Goal: Task Accomplishment & Management: Complete application form

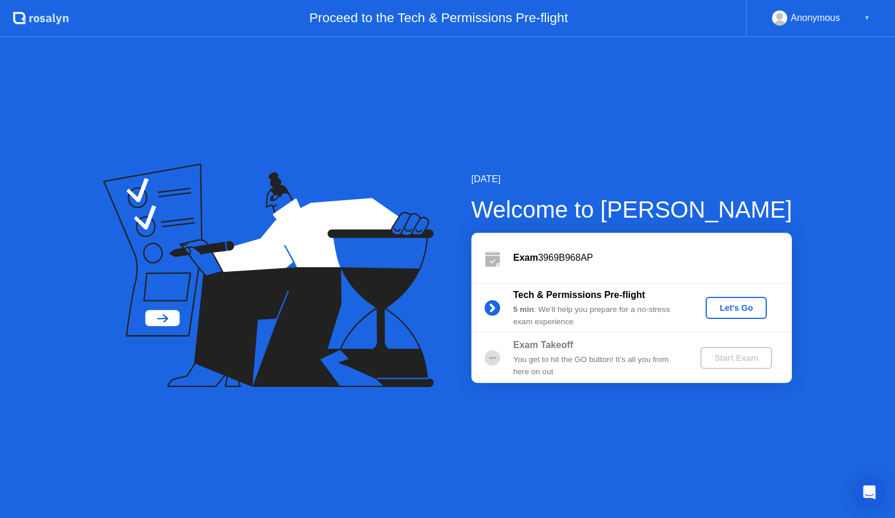
click at [738, 310] on div "Let's Go" at bounding box center [736, 308] width 52 height 9
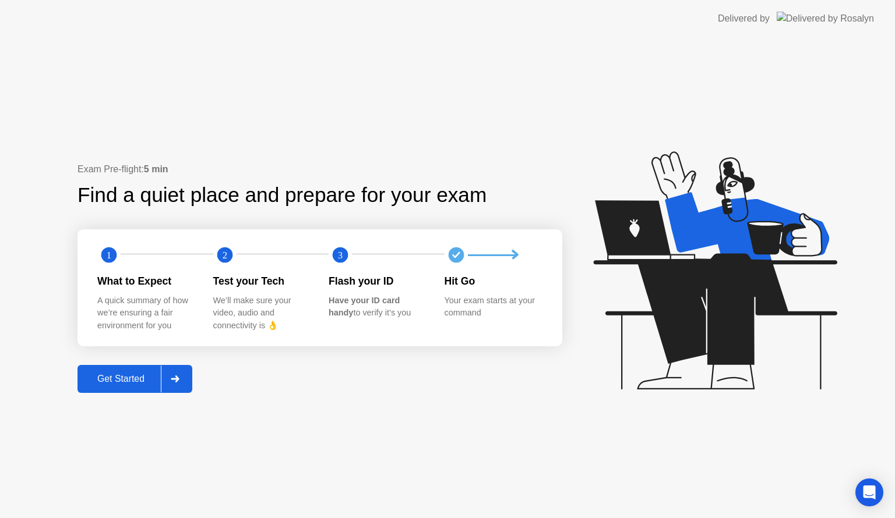
click at [132, 380] on div "Get Started" at bounding box center [121, 379] width 80 height 10
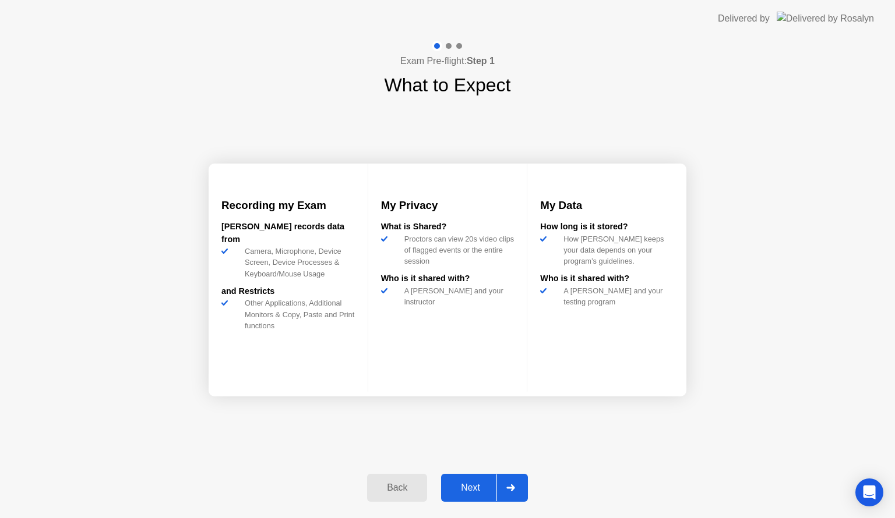
click at [471, 489] on div "Next" at bounding box center [471, 488] width 52 height 10
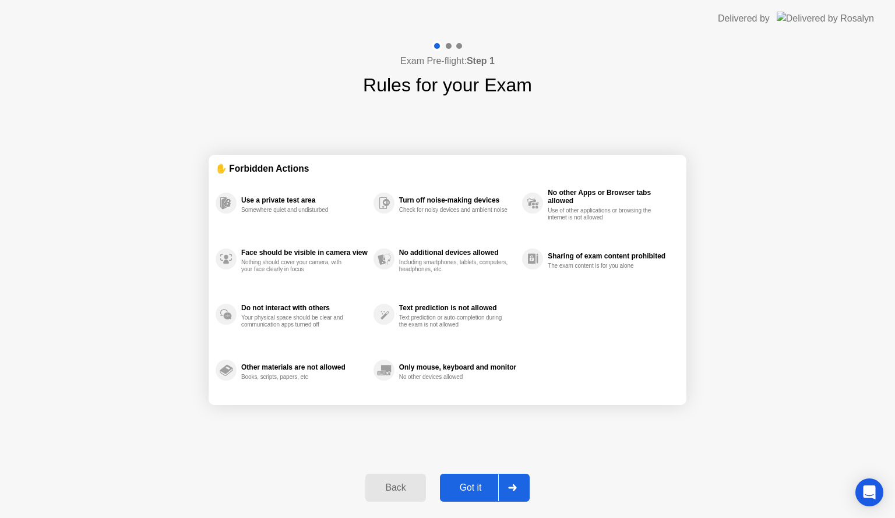
click at [476, 486] on div "Got it" at bounding box center [470, 488] width 55 height 10
select select "**********"
select select "*******"
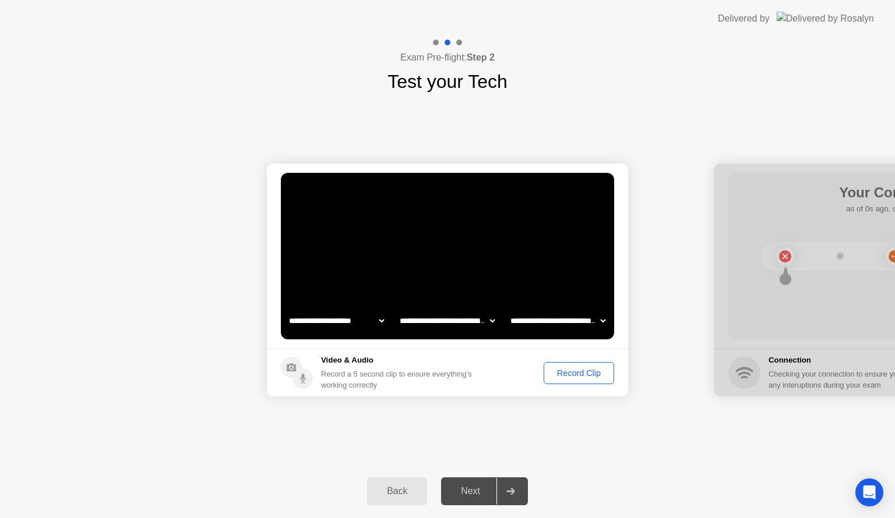
click at [567, 378] on div "Record Clip" at bounding box center [579, 373] width 62 height 9
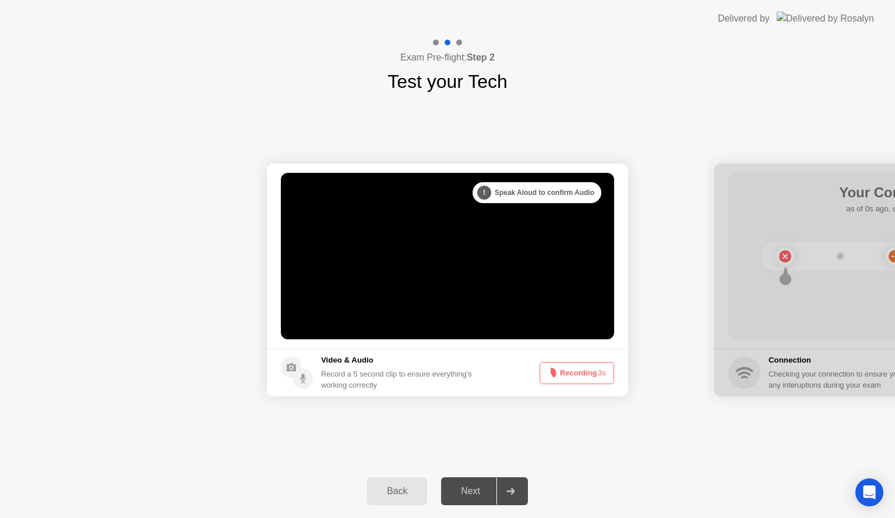
click at [506, 256] on video at bounding box center [447, 256] width 333 height 167
click at [295, 369] on icon at bounding box center [291, 368] width 9 height 8
click at [513, 492] on icon at bounding box center [510, 491] width 8 height 7
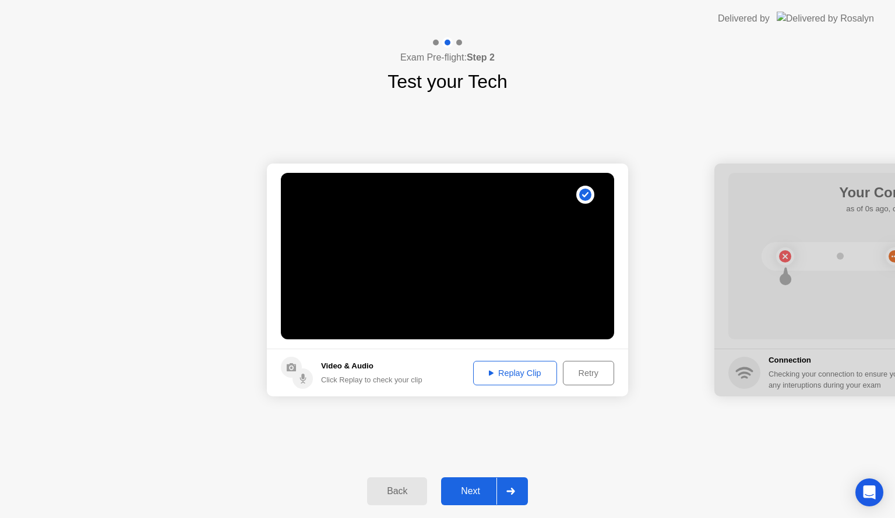
click at [520, 375] on div "Replay Clip" at bounding box center [515, 373] width 76 height 9
click at [506, 376] on div "Replay Clip" at bounding box center [515, 373] width 76 height 9
click at [502, 372] on div "Replay Clip" at bounding box center [515, 373] width 76 height 9
click at [304, 378] on icon at bounding box center [302, 377] width 3 height 6
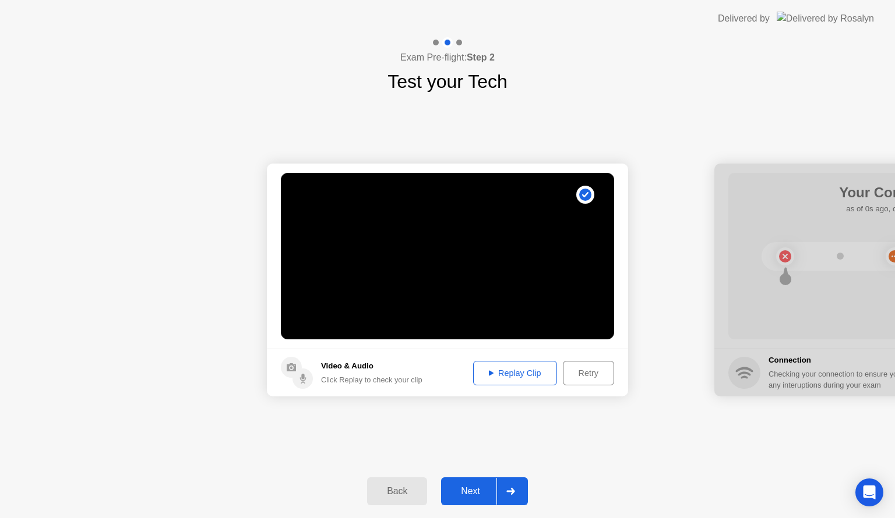
click at [478, 492] on div "Next" at bounding box center [471, 491] width 52 height 10
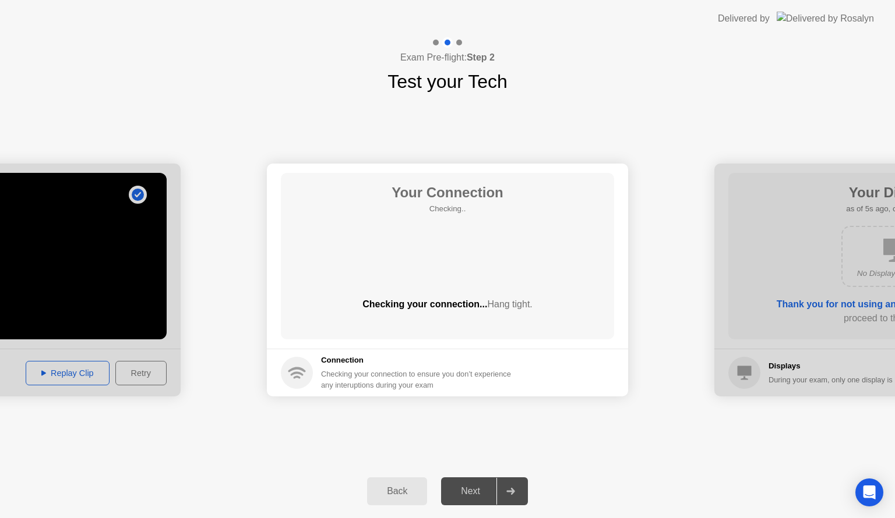
click at [478, 492] on div "Next" at bounding box center [471, 491] width 52 height 10
click at [505, 492] on div at bounding box center [510, 491] width 28 height 27
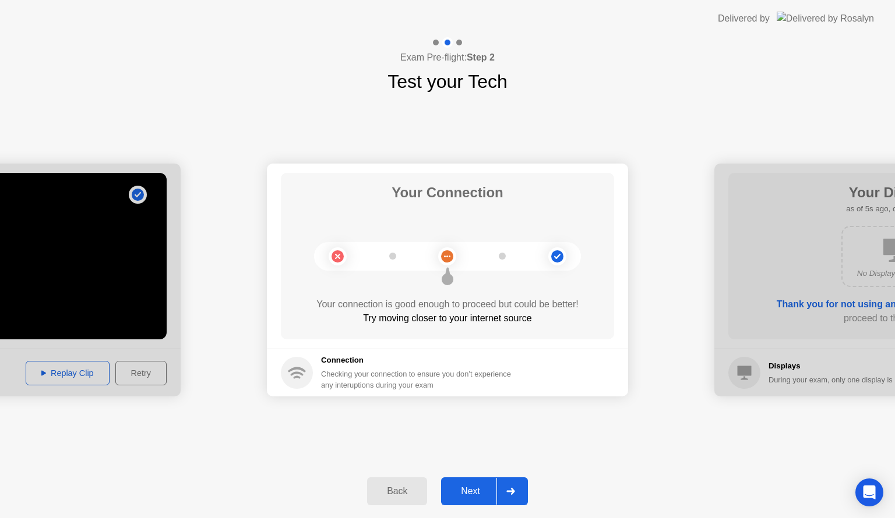
click at [476, 490] on div "Next" at bounding box center [471, 491] width 52 height 10
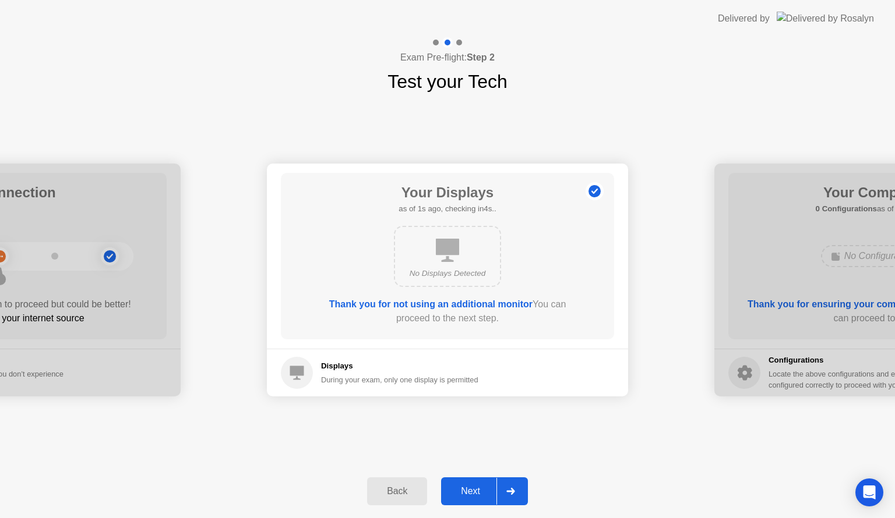
click at [476, 490] on div "Next" at bounding box center [471, 491] width 52 height 10
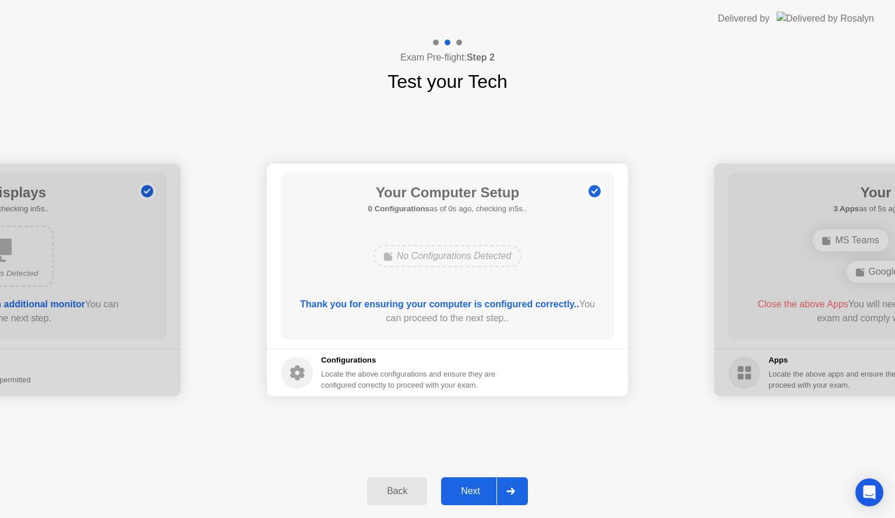
click at [476, 490] on div "Next" at bounding box center [471, 491] width 52 height 10
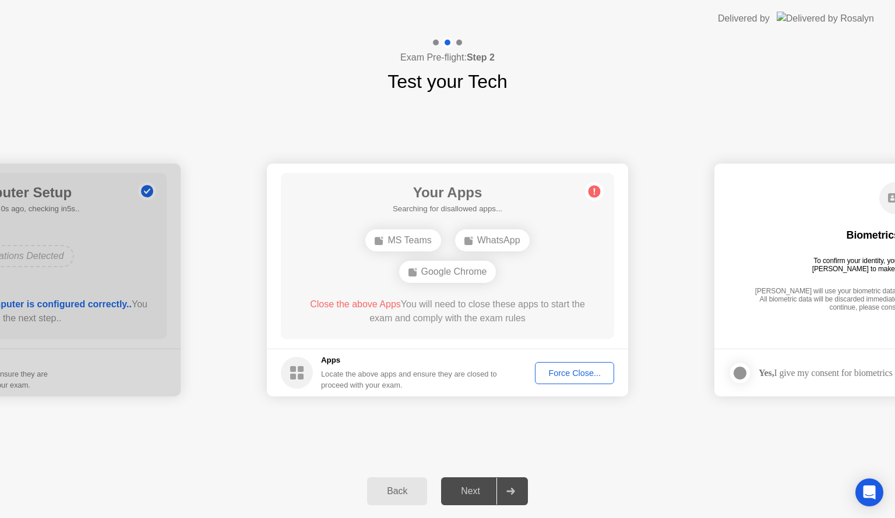
click at [476, 490] on div "Next" at bounding box center [471, 491] width 52 height 10
click at [489, 493] on div "Next" at bounding box center [471, 491] width 52 height 10
click at [510, 489] on icon at bounding box center [510, 491] width 9 height 7
click at [570, 373] on div "Force Close..." at bounding box center [574, 373] width 71 height 9
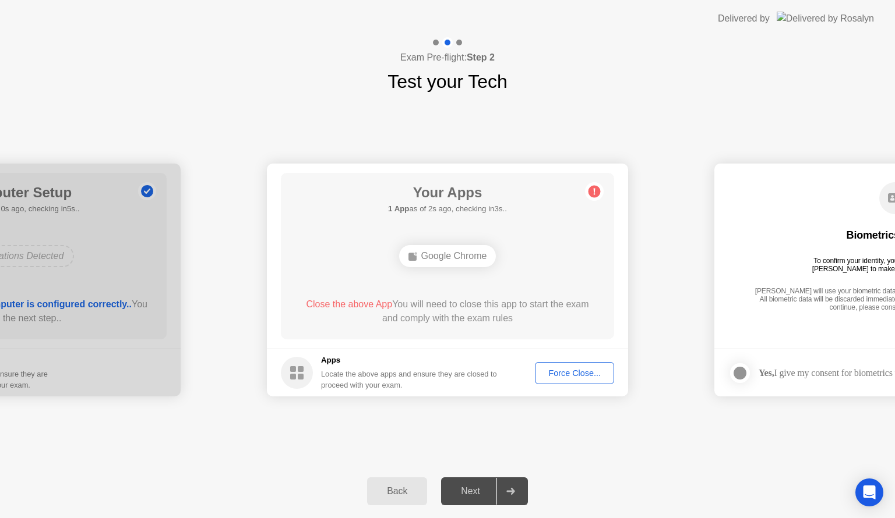
click at [471, 492] on div "Next" at bounding box center [471, 491] width 52 height 10
click at [579, 373] on div "Force Close..." at bounding box center [574, 373] width 71 height 9
click at [809, 373] on div "Yes, I give my consent for biometrics to be used" at bounding box center [845, 373] width 173 height 11
click at [586, 375] on div "Force Close..." at bounding box center [574, 373] width 71 height 9
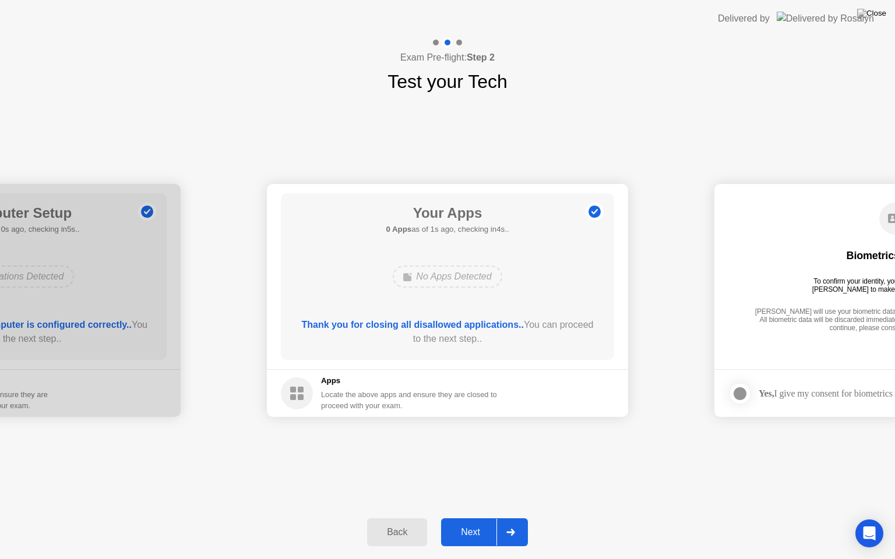
click at [479, 518] on div "Next" at bounding box center [471, 532] width 52 height 10
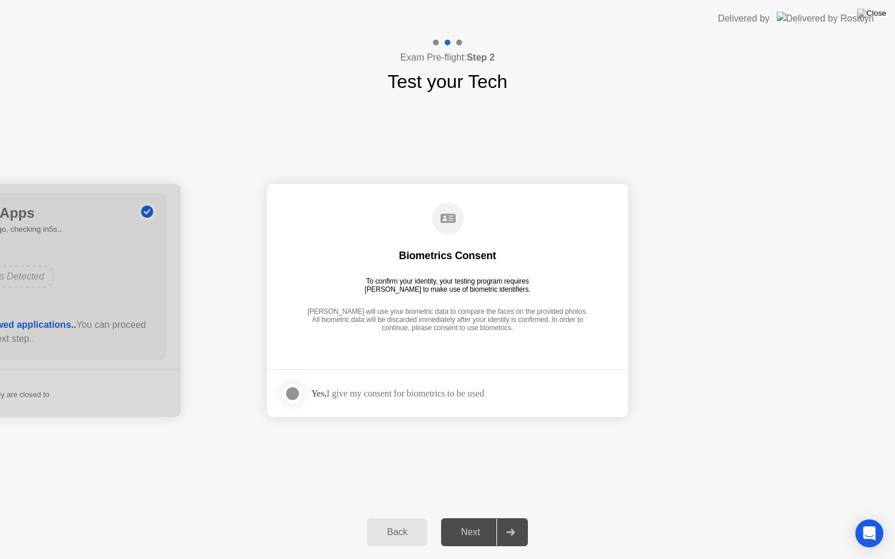
click at [479, 518] on div "Next" at bounding box center [471, 532] width 52 height 10
click at [290, 389] on div at bounding box center [292, 394] width 14 height 14
click at [468, 518] on div "Next" at bounding box center [471, 532] width 52 height 10
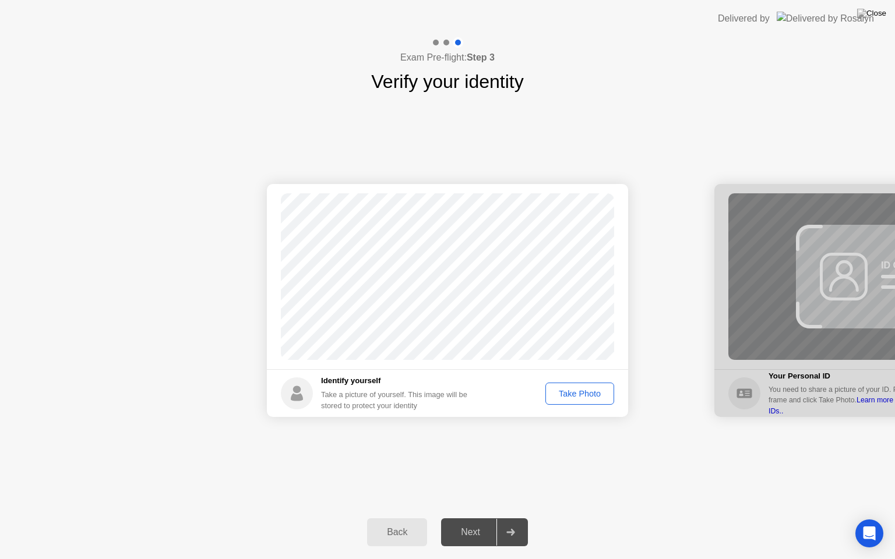
click at [567, 397] on div "Take Photo" at bounding box center [579, 393] width 61 height 9
click at [581, 396] on div "Retake" at bounding box center [587, 393] width 45 height 9
click at [581, 396] on div "Take Photo" at bounding box center [579, 393] width 61 height 9
click at [478, 518] on div "Next" at bounding box center [471, 532] width 52 height 10
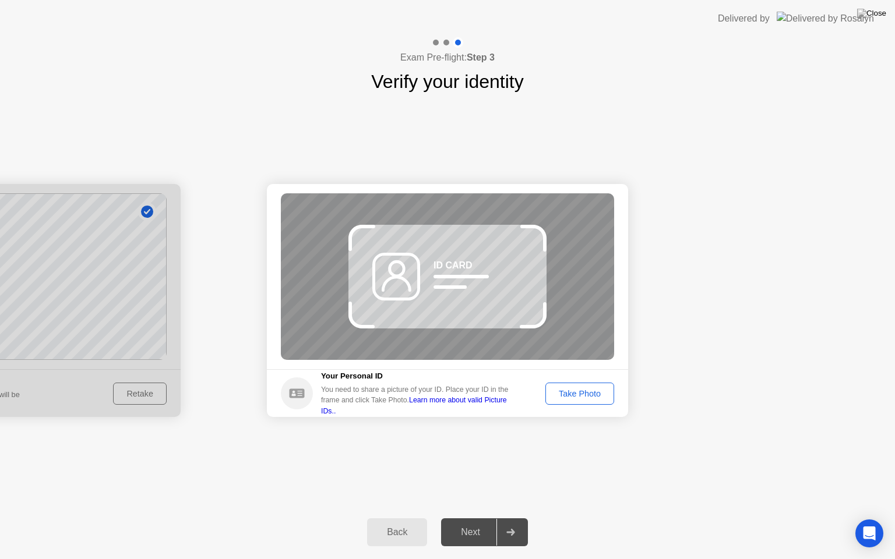
click at [587, 395] on div "Take Photo" at bounding box center [579, 393] width 61 height 9
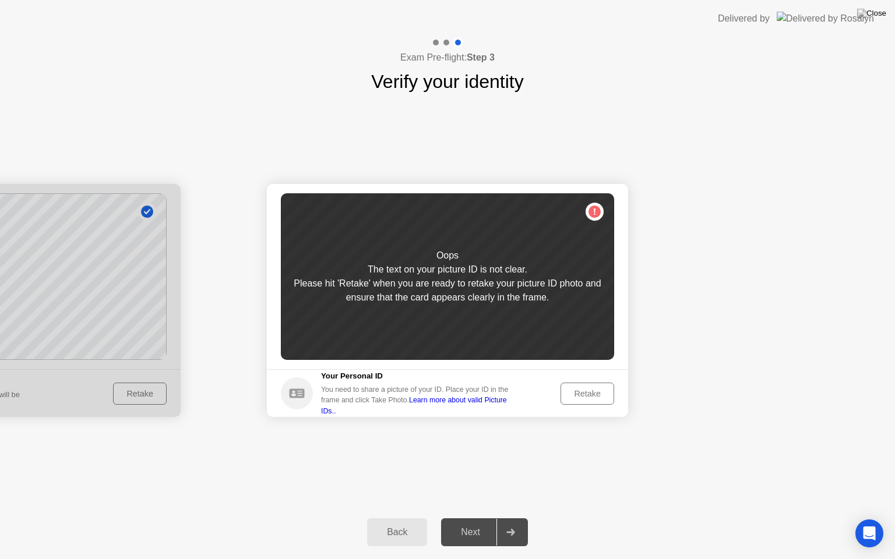
click at [587, 395] on div "Retake" at bounding box center [587, 393] width 45 height 9
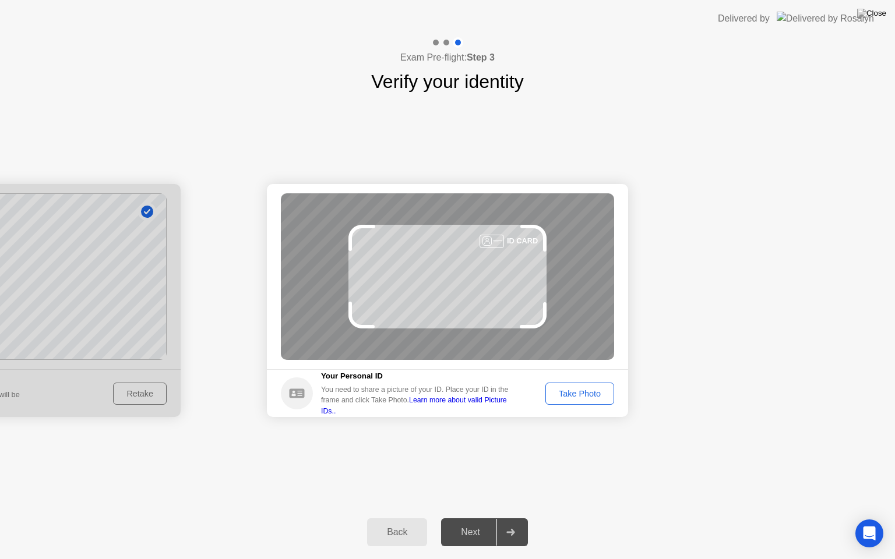
click at [584, 394] on div "Take Photo" at bounding box center [579, 393] width 61 height 9
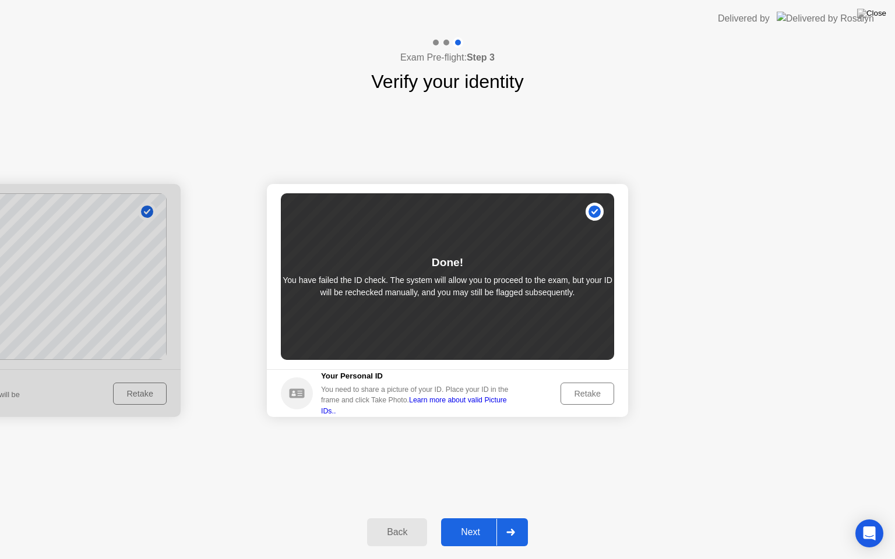
click at [583, 394] on div "Retake" at bounding box center [587, 393] width 45 height 9
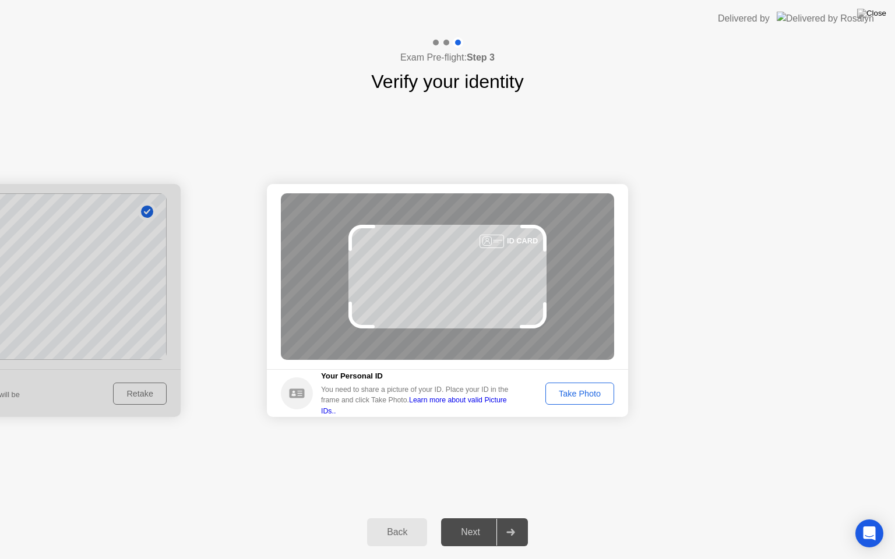
click at [584, 395] on div "Take Photo" at bounding box center [579, 393] width 61 height 9
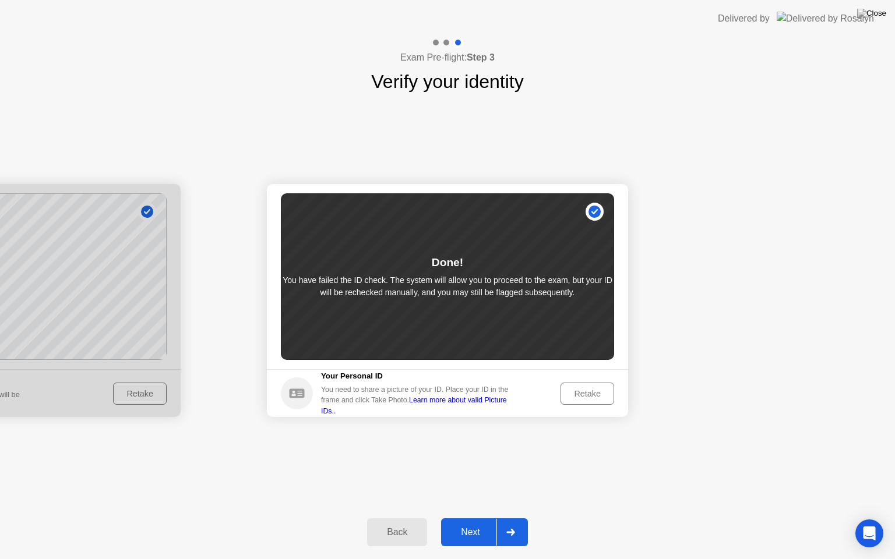
click at [584, 393] on div "Retake" at bounding box center [587, 393] width 45 height 9
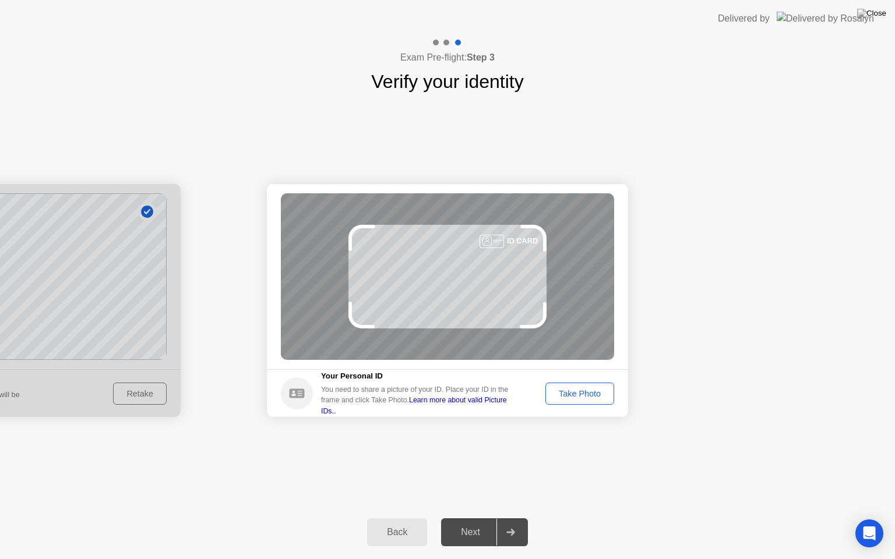
click at [289, 398] on circle at bounding box center [297, 394] width 32 height 32
click at [458, 408] on link "Learn more about valid Picture IDs.." at bounding box center [414, 405] width 186 height 19
click at [505, 273] on div "ID CARD" at bounding box center [447, 276] width 333 height 167
click at [503, 273] on div "ID CARD" at bounding box center [447, 276] width 333 height 167
click at [297, 394] on icon at bounding box center [296, 393] width 15 height 9
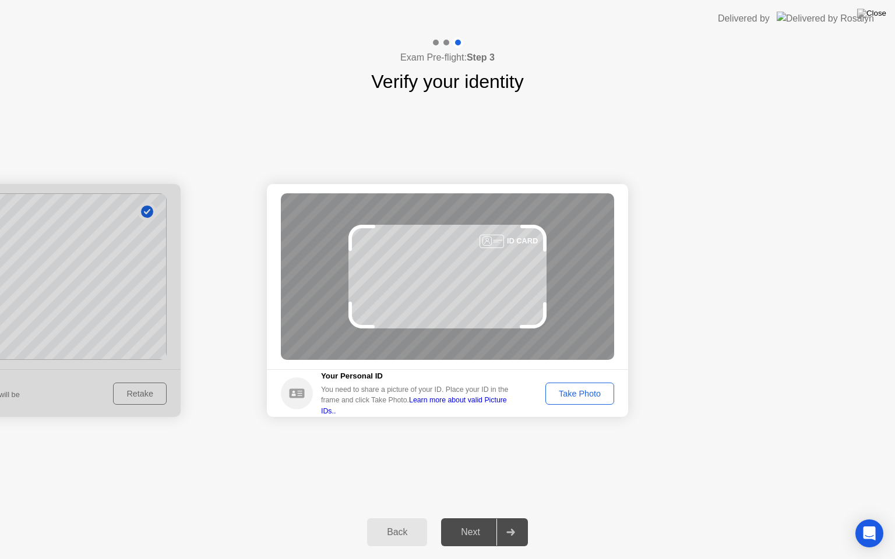
click at [573, 393] on div "Take Photo" at bounding box center [579, 393] width 61 height 9
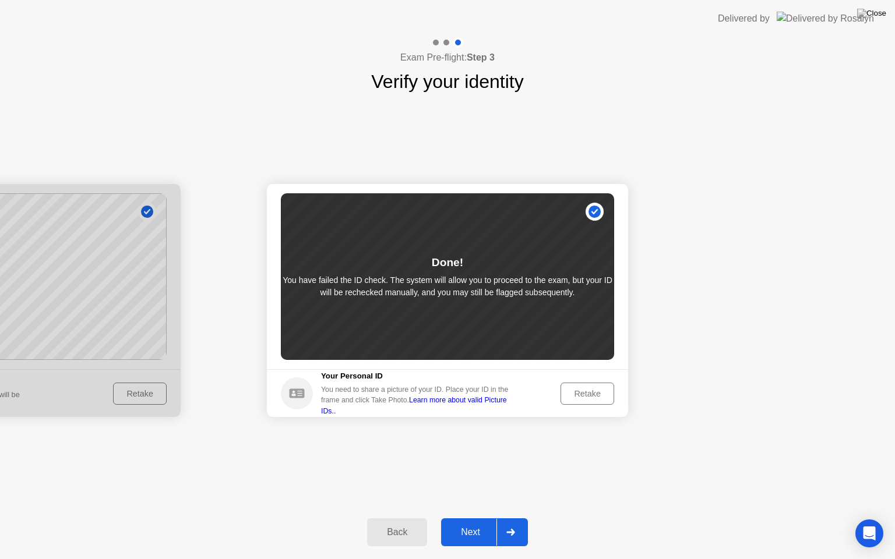
click at [595, 214] on div "Done! You have failed the ID check. The system will allow you to proceed to the…" at bounding box center [447, 276] width 333 height 167
click at [49, 379] on div at bounding box center [-1, 300] width 361 height 233
click at [61, 298] on div at bounding box center [-1, 300] width 361 height 233
drag, startPoint x: 124, startPoint y: 286, endPoint x: 470, endPoint y: 331, distance: 349.6
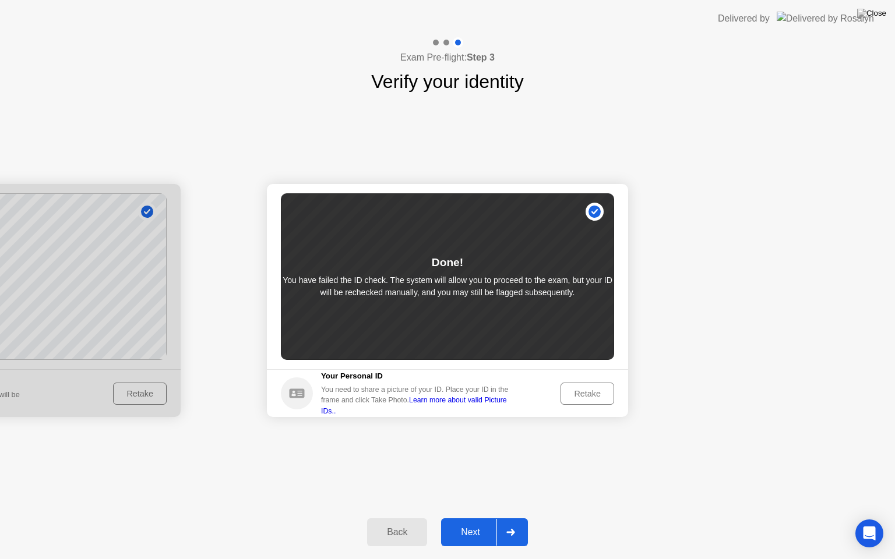
click at [130, 393] on div at bounding box center [-1, 300] width 361 height 233
click at [86, 319] on div at bounding box center [-1, 300] width 361 height 233
click at [468, 518] on div "Next" at bounding box center [471, 532] width 52 height 10
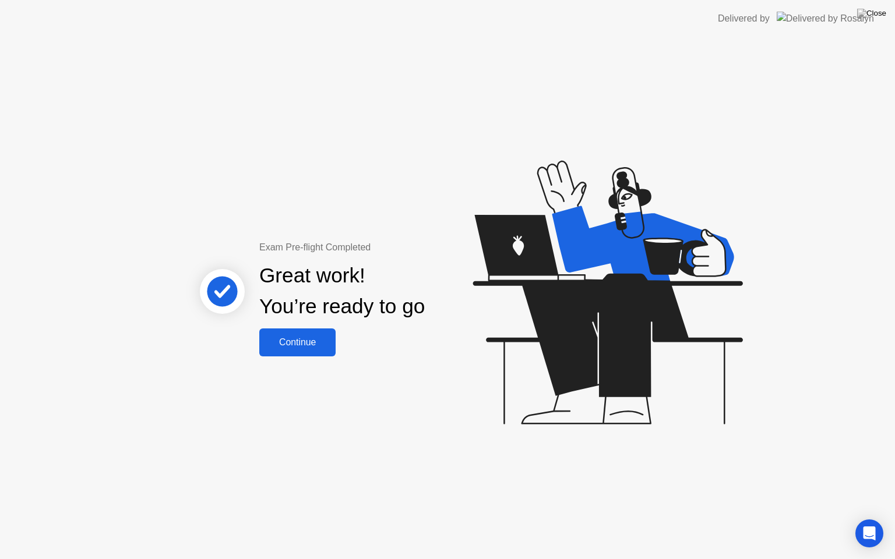
click at [303, 345] on div "Continue" at bounding box center [297, 342] width 69 height 10
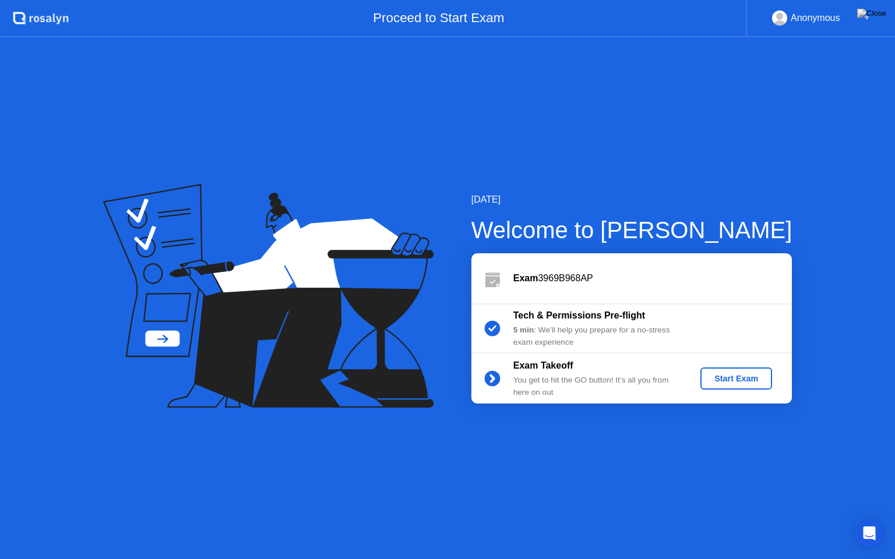
click at [730, 376] on div "Start Exam" at bounding box center [736, 378] width 62 height 9
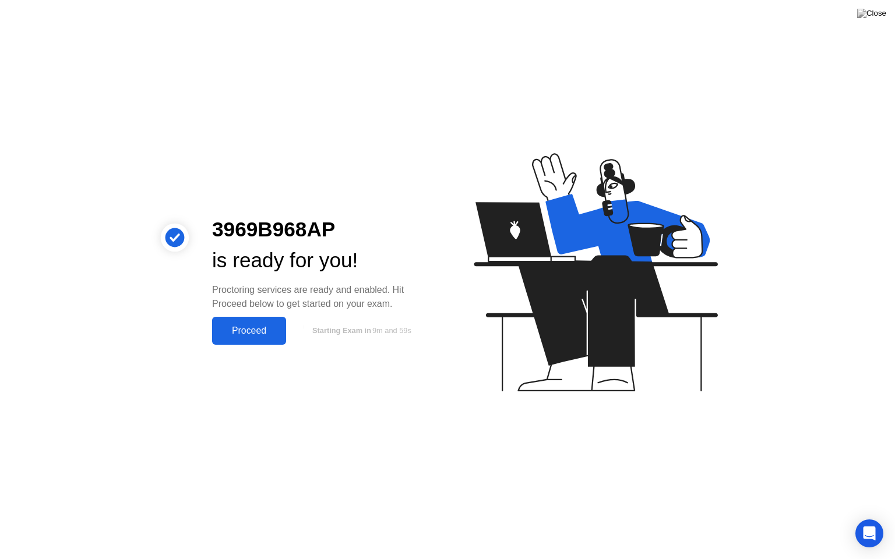
click at [248, 332] on div "Proceed" at bounding box center [249, 331] width 67 height 10
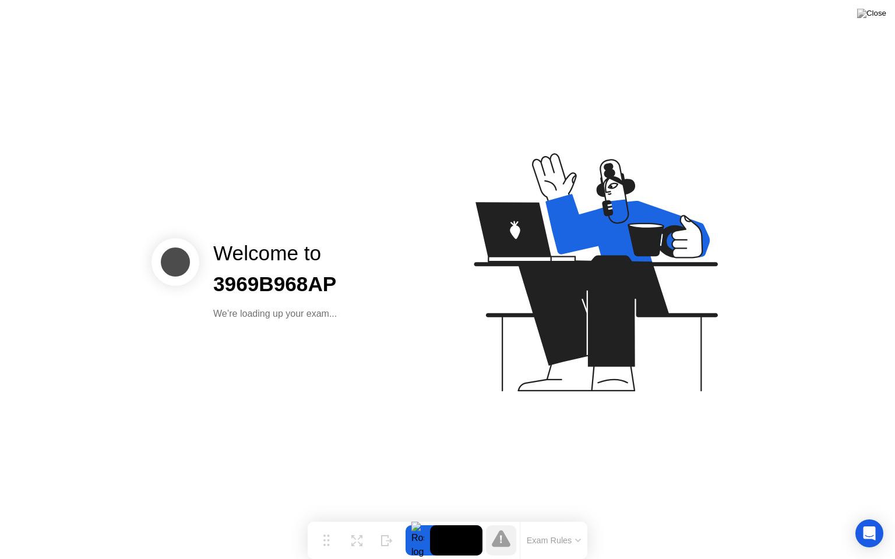
click at [536, 454] on div "Welcome to 3969B968AP We’re loading up your exam..." at bounding box center [447, 279] width 895 height 559
